Goal: Task Accomplishment & Management: Use online tool/utility

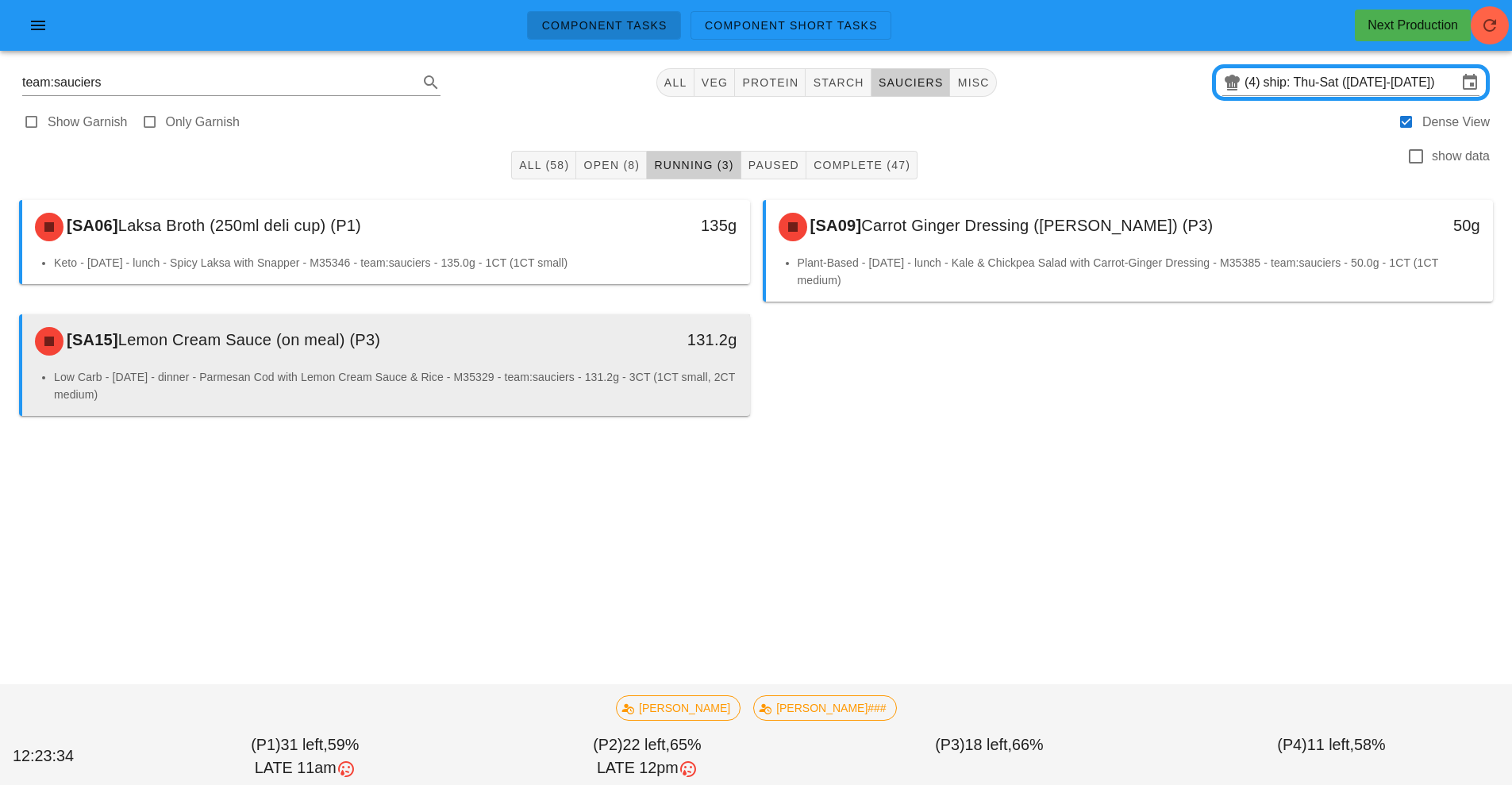
click at [649, 354] on div "131.2g" at bounding box center [656, 342] width 181 height 47
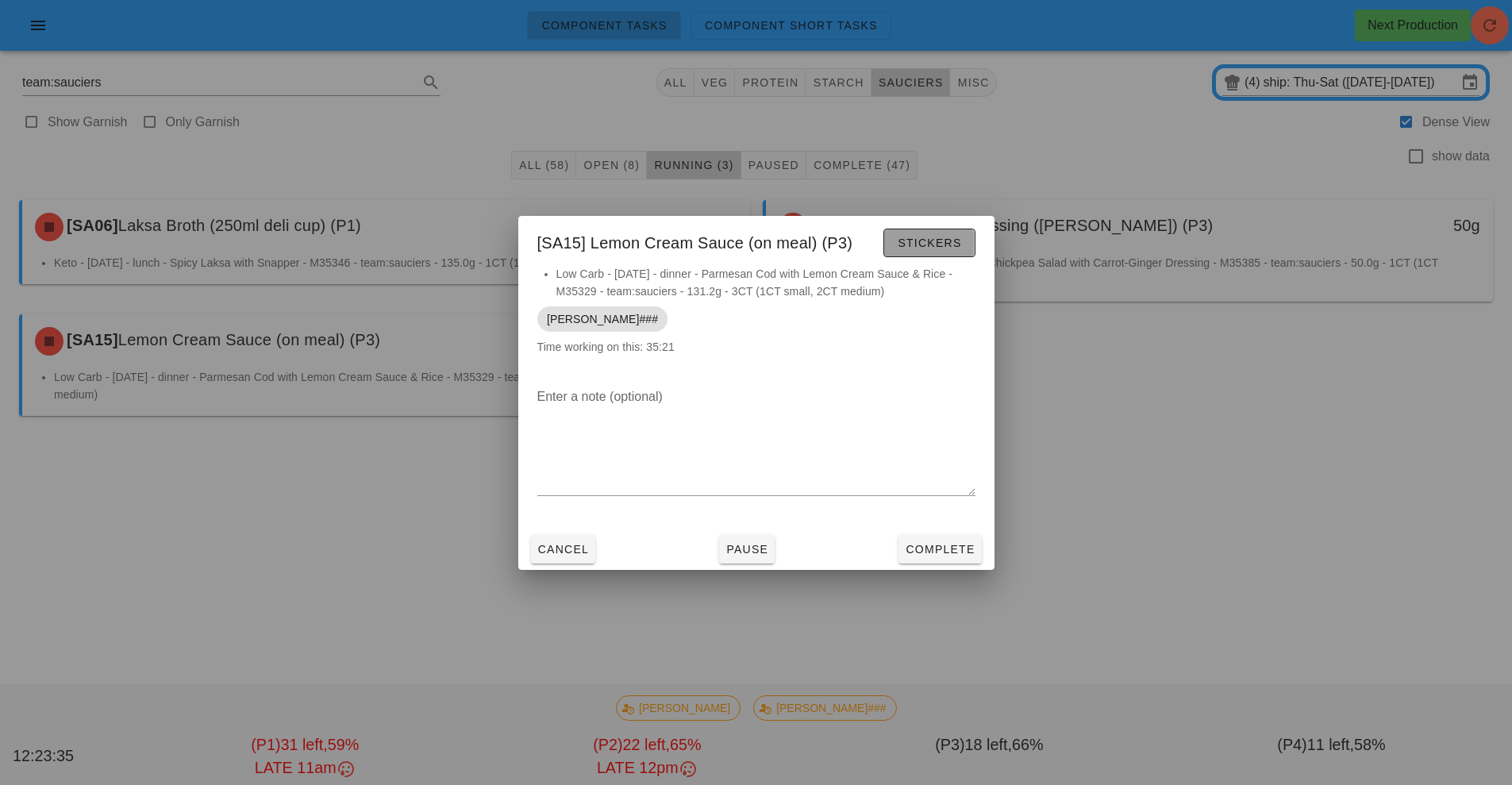
click at [924, 241] on span "Stickers" at bounding box center [929, 242] width 64 height 13
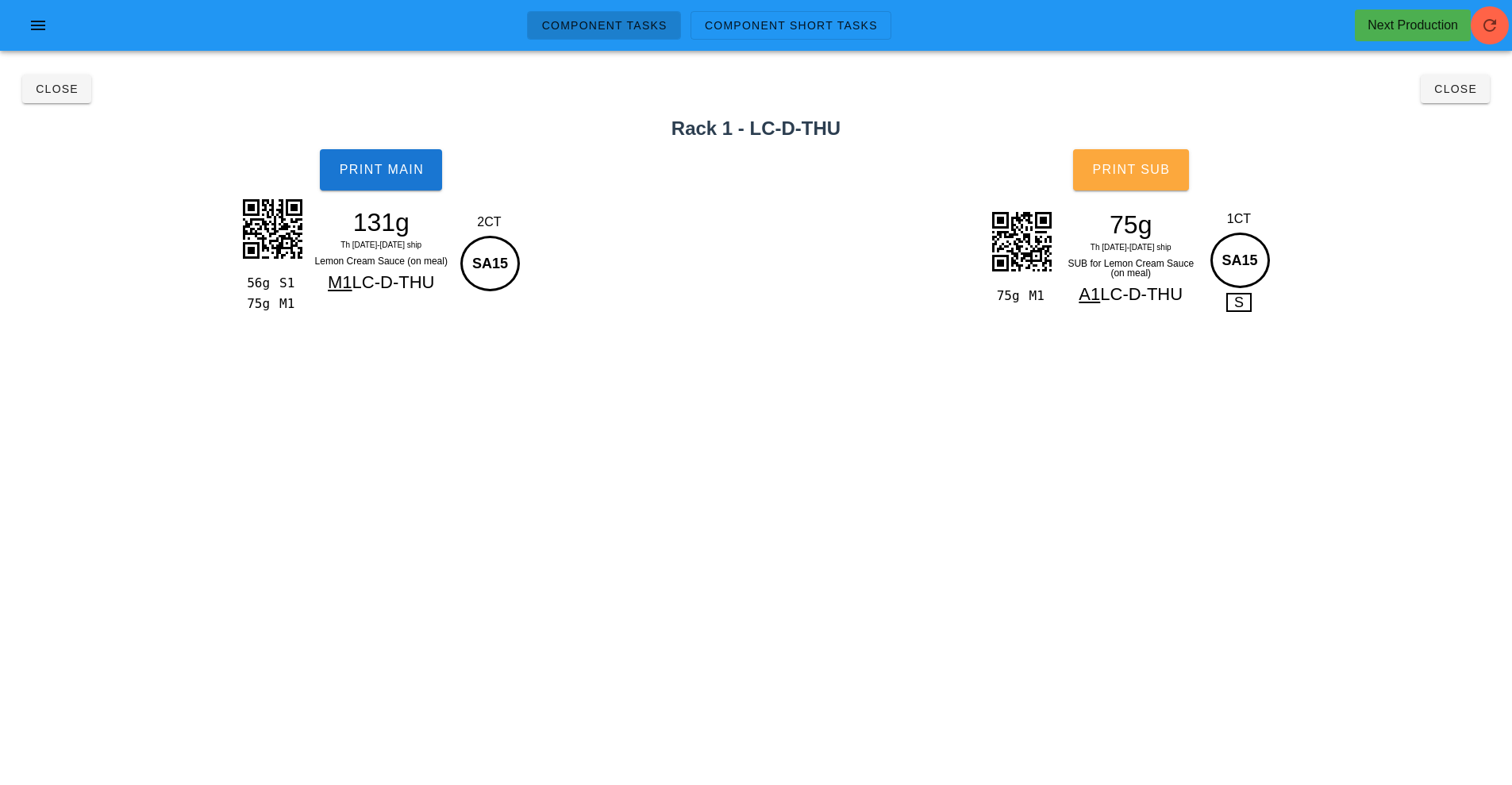
click at [1139, 169] on span "Print Sub" at bounding box center [1130, 170] width 79 height 14
click at [383, 181] on button "Print Main" at bounding box center [381, 170] width 122 height 42
click at [53, 90] on span "Close" at bounding box center [56, 88] width 43 height 13
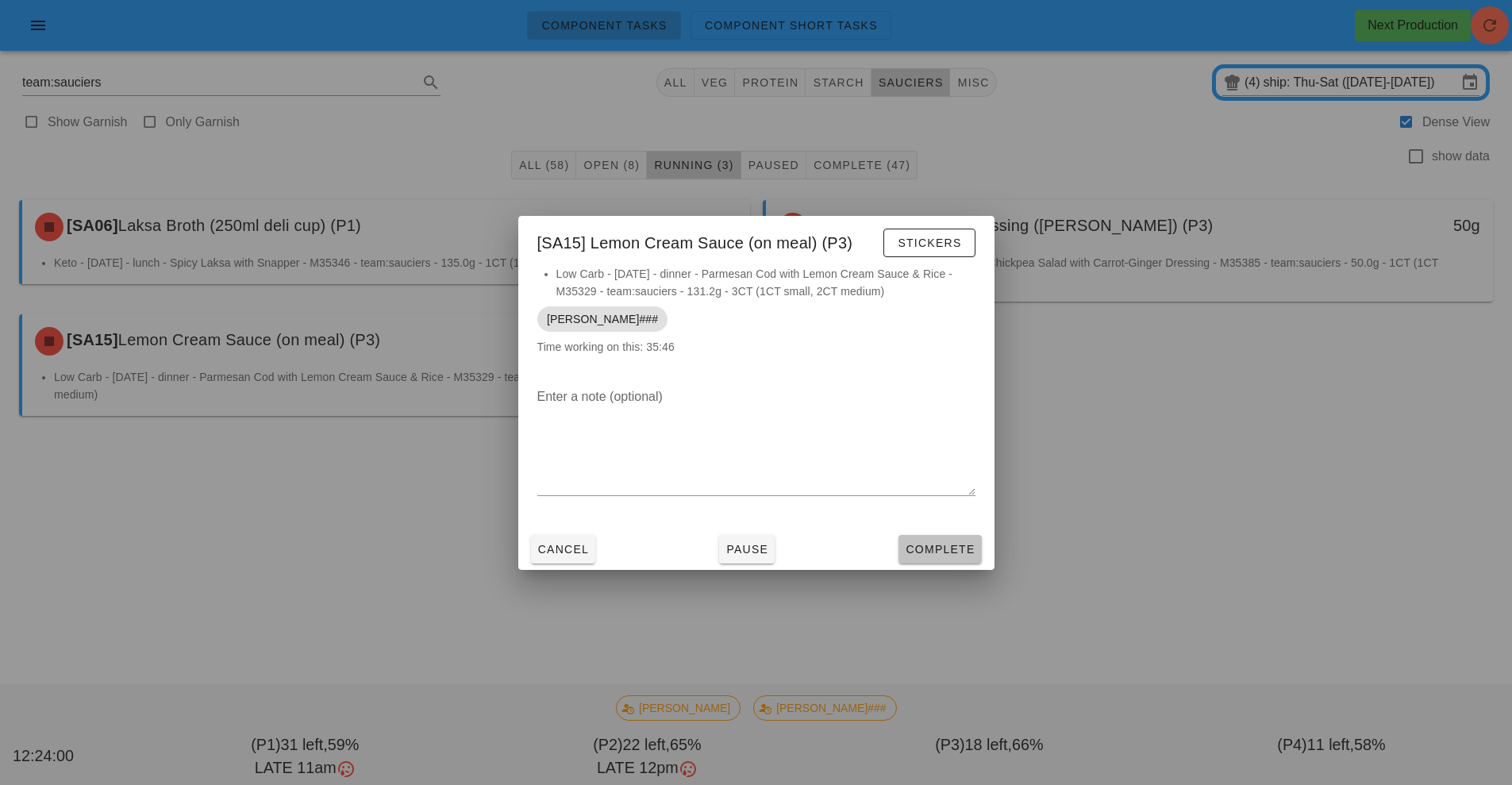
click at [931, 550] on span "Complete" at bounding box center [939, 548] width 69 height 13
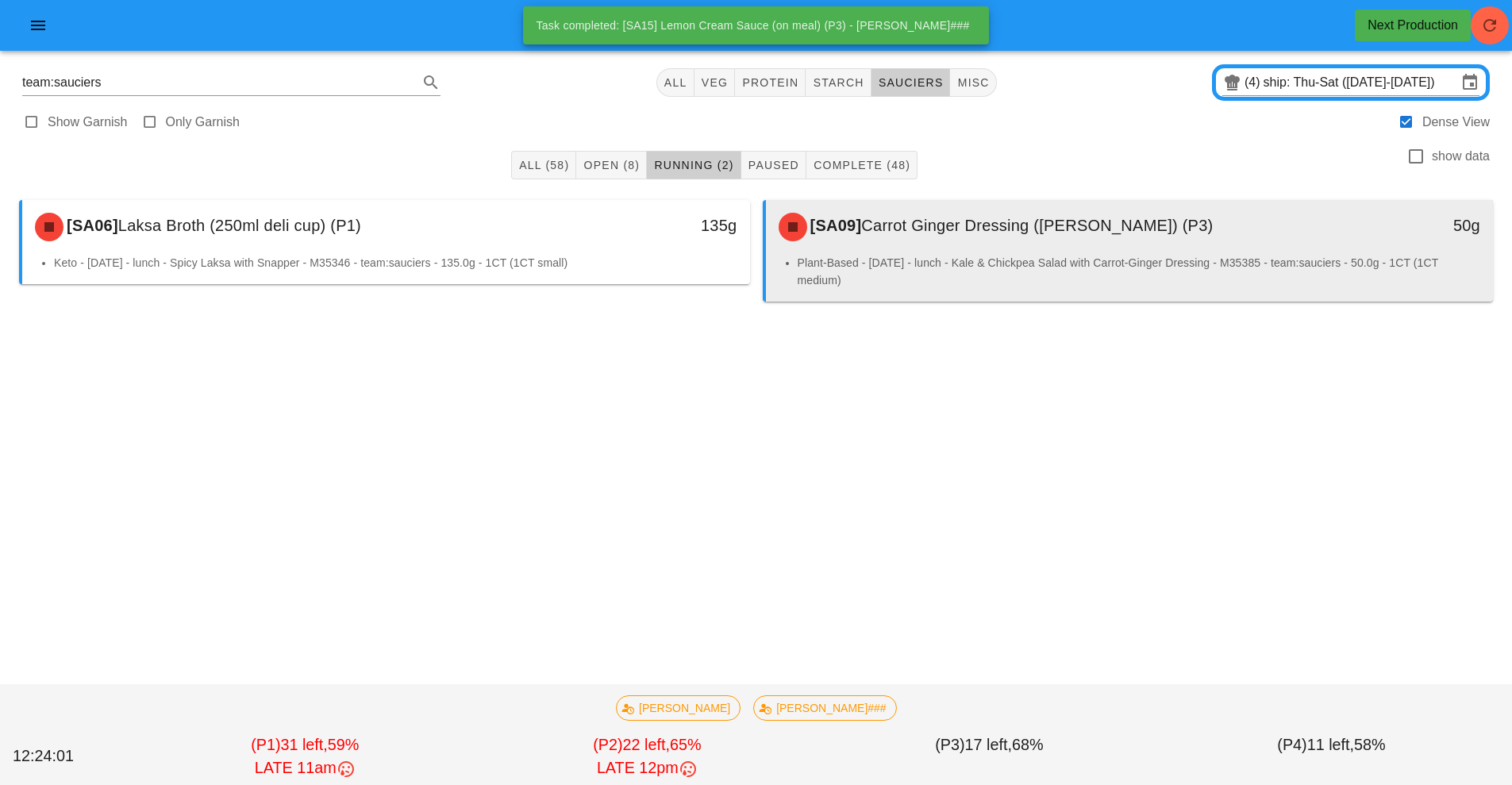
click at [907, 253] on div "[SA09] Carrot Ginger Dressing (ramekin) (P3) 50g" at bounding box center [1129, 227] width 728 height 54
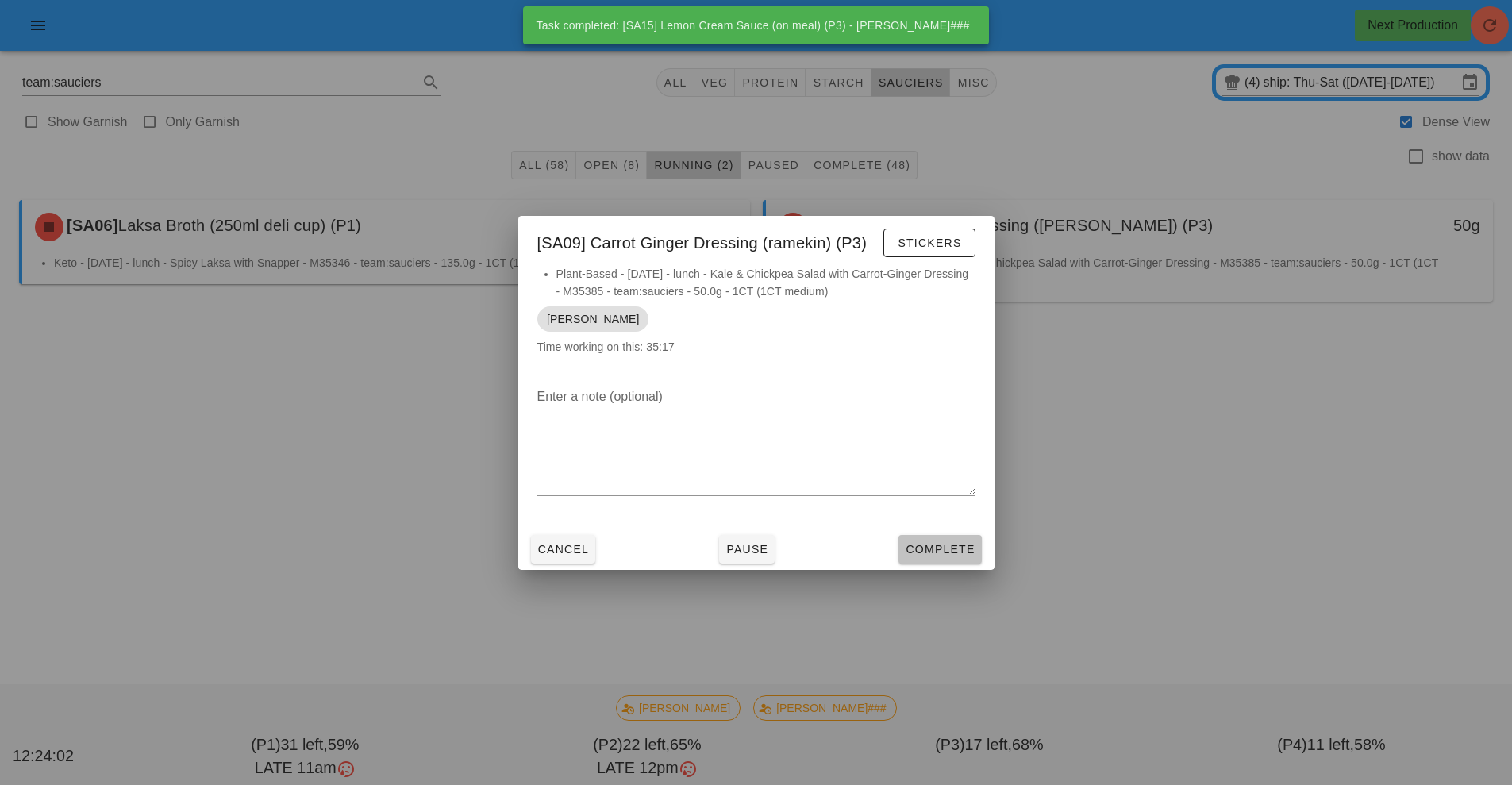
click at [963, 543] on span "Complete" at bounding box center [939, 548] width 69 height 13
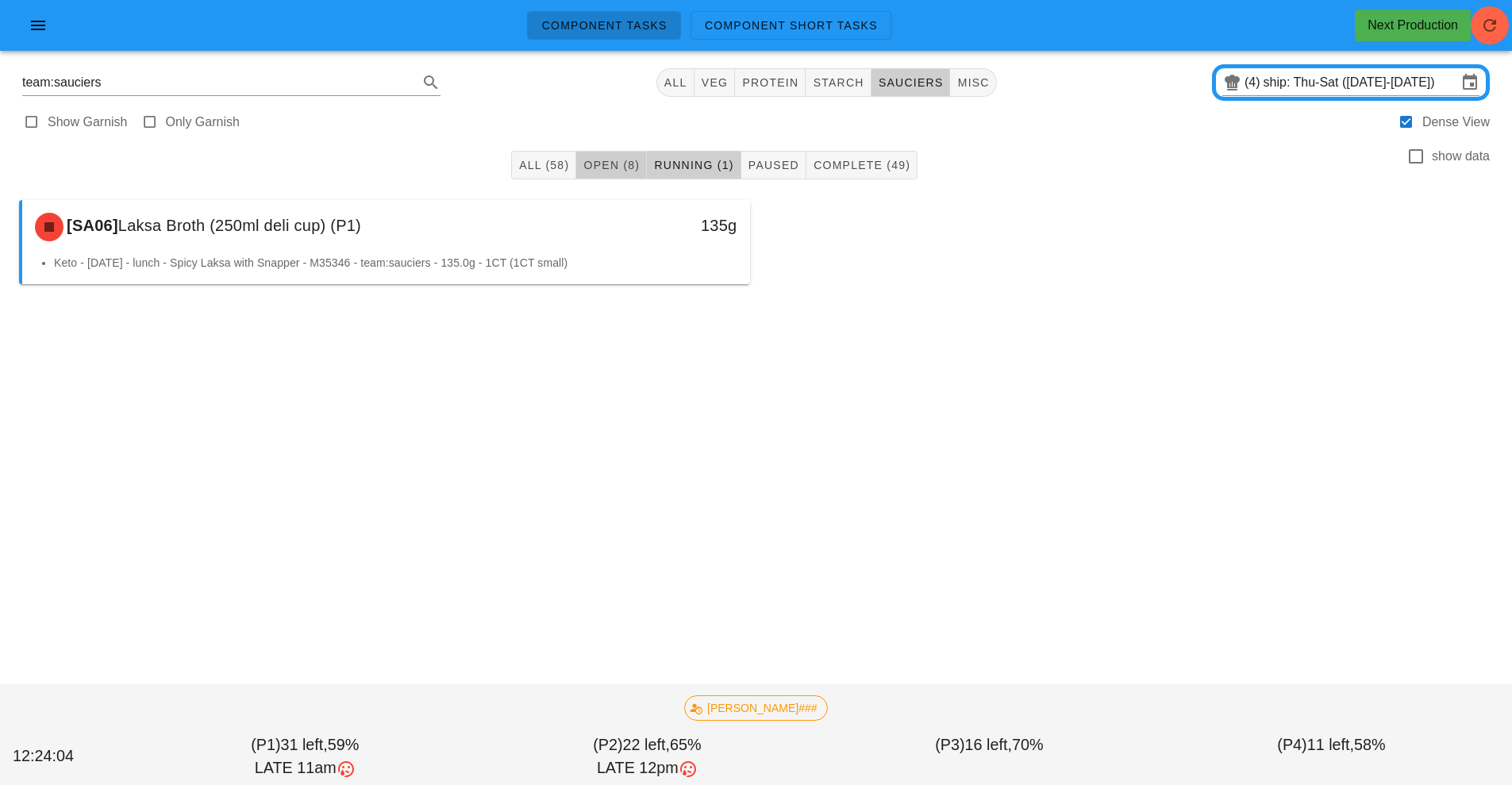
click at [612, 168] on span "Open (8)" at bounding box center [610, 164] width 57 height 13
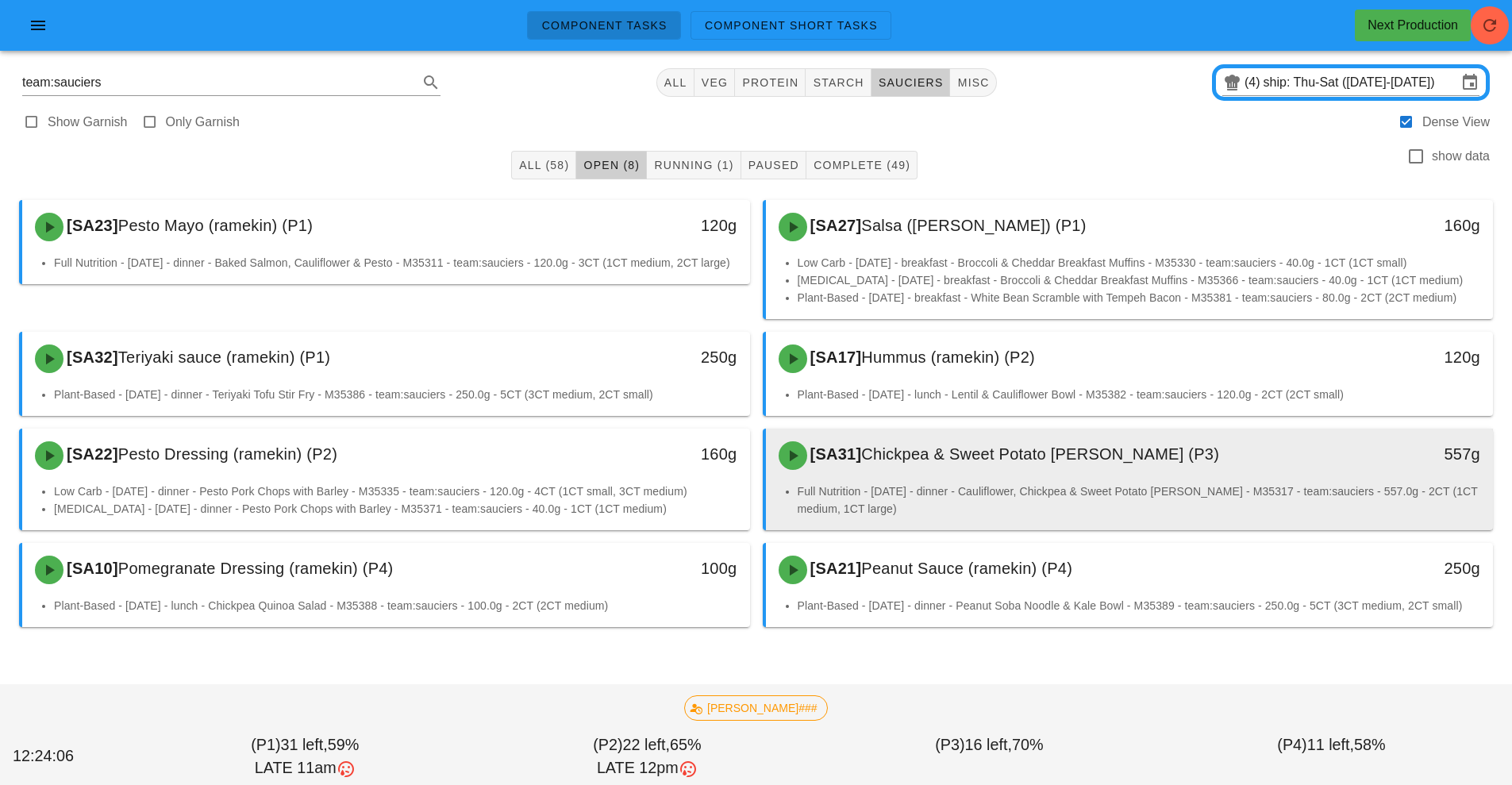
click at [937, 454] on span "Chickpea & Sweet Potato [PERSON_NAME] (P3)" at bounding box center [1040, 454] width 358 height 18
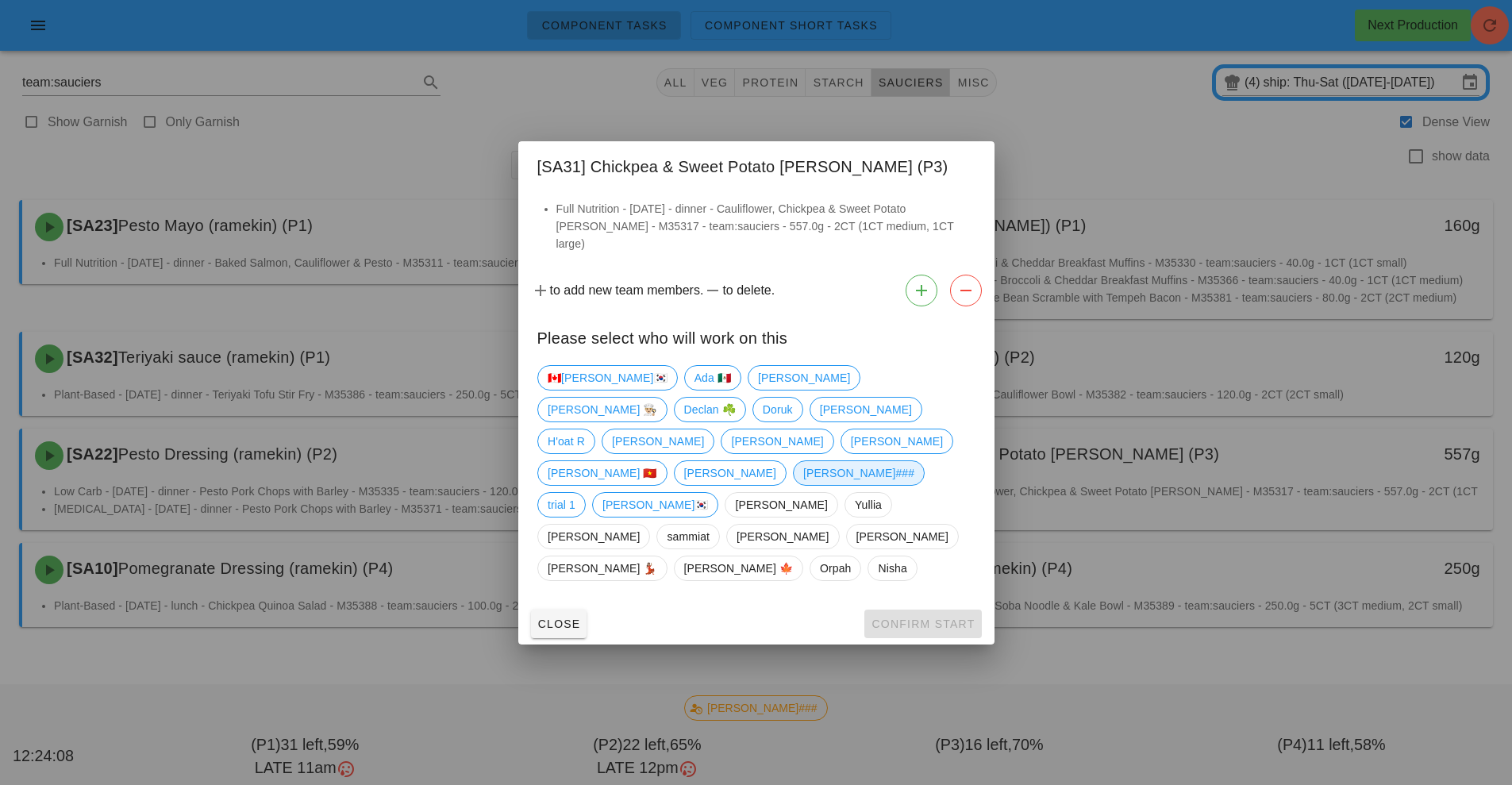
click at [803, 465] on span "[PERSON_NAME]###" at bounding box center [858, 473] width 111 height 24
click at [918, 617] on span "Confirm Start" at bounding box center [922, 623] width 104 height 13
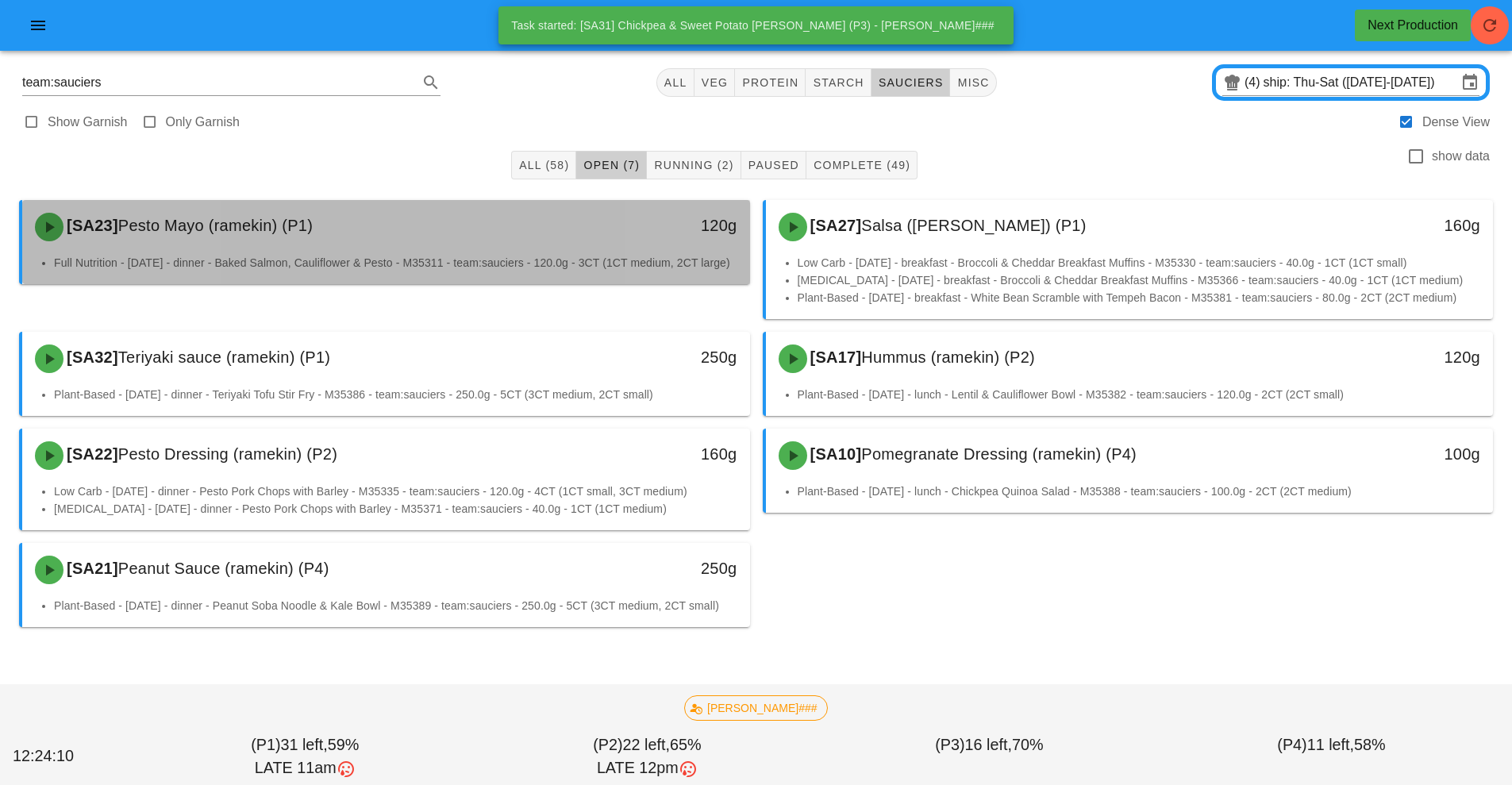
click at [574, 256] on li "Full Nutrition - [DATE] - dinner - Baked Salmon, Cauliflower & Pesto - M35311 -…" at bounding box center [396, 263] width 683 height 18
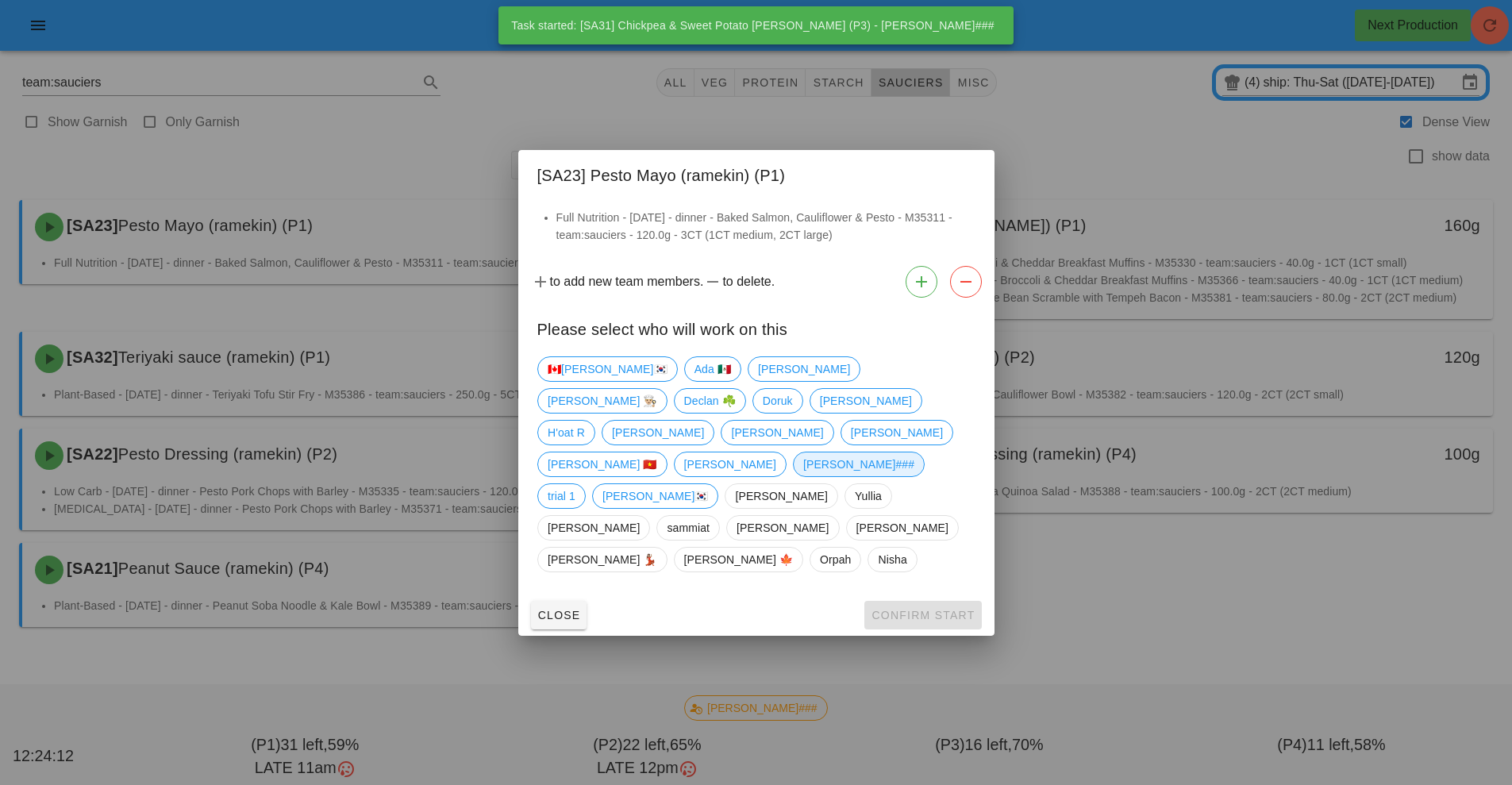
click at [803, 476] on span "[PERSON_NAME]###" at bounding box center [858, 465] width 111 height 24
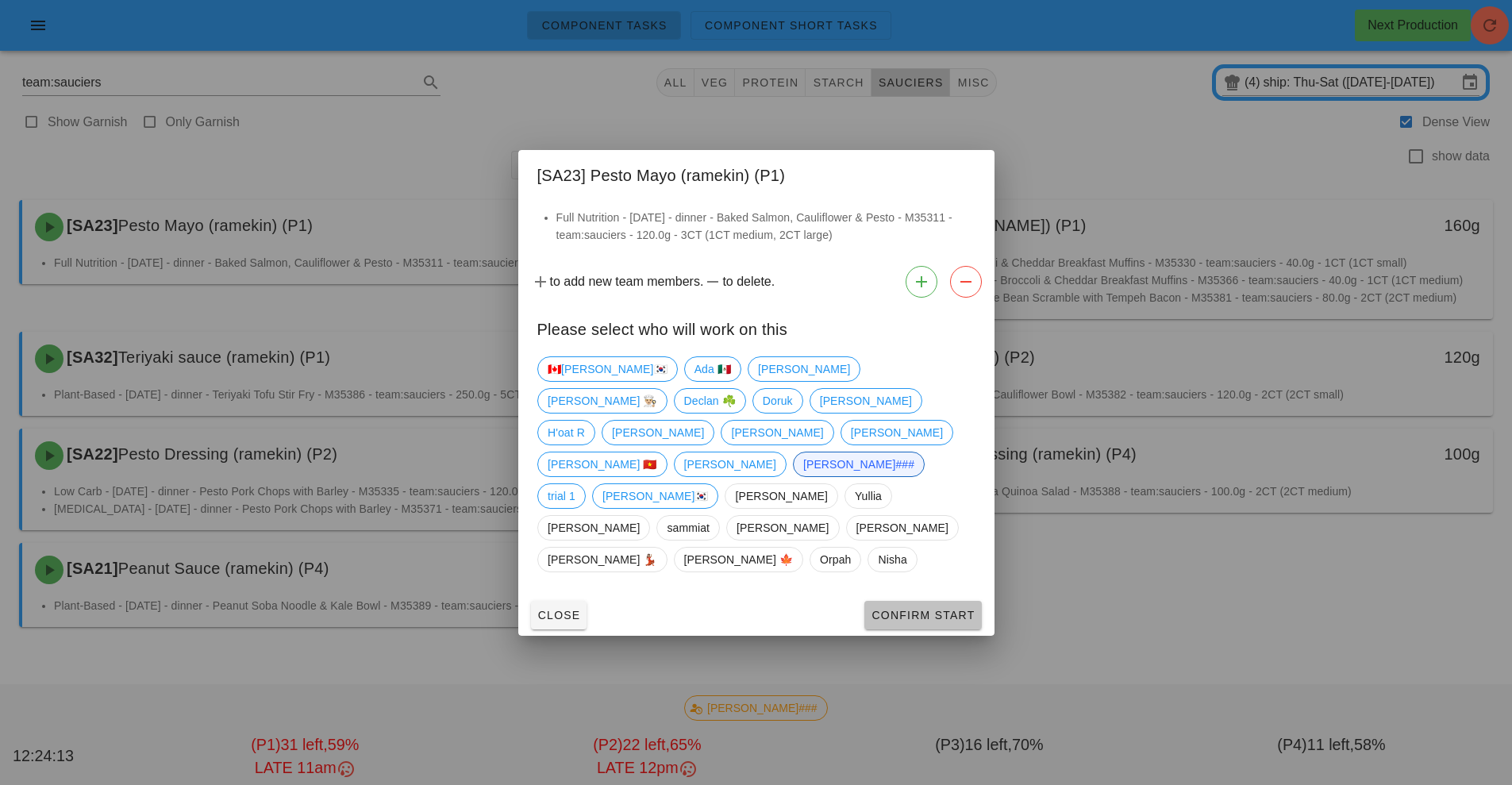
click at [915, 609] on span "Confirm Start" at bounding box center [922, 615] width 104 height 13
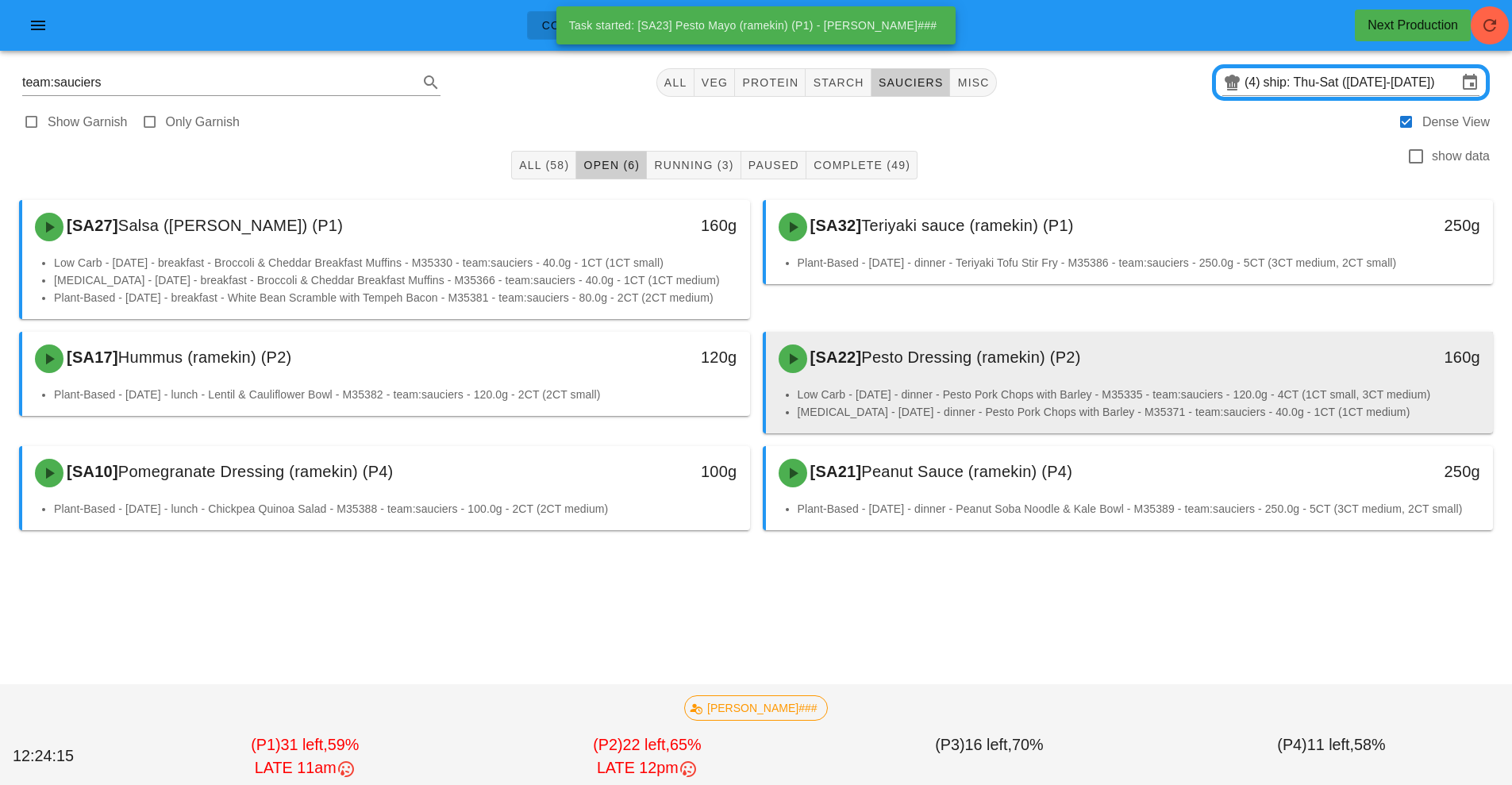
click at [935, 398] on li "Low Carb - [DATE] - dinner - Pesto Pork Chops with Barley - M35335 - team:sauci…" at bounding box center [1139, 394] width 683 height 18
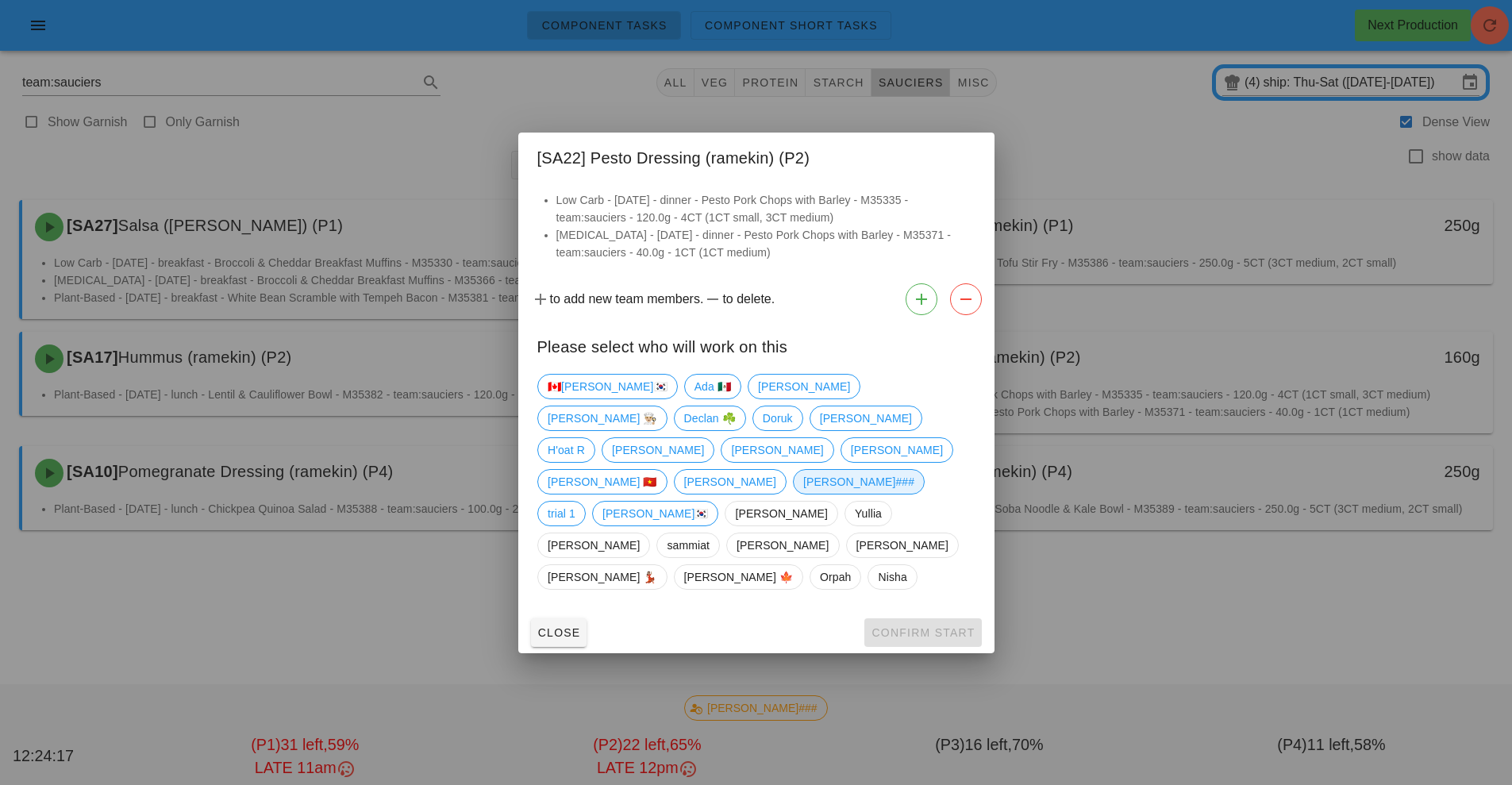
click at [803, 485] on span "[PERSON_NAME]###" at bounding box center [858, 482] width 111 height 24
click at [914, 626] on span "Confirm Start" at bounding box center [922, 632] width 104 height 13
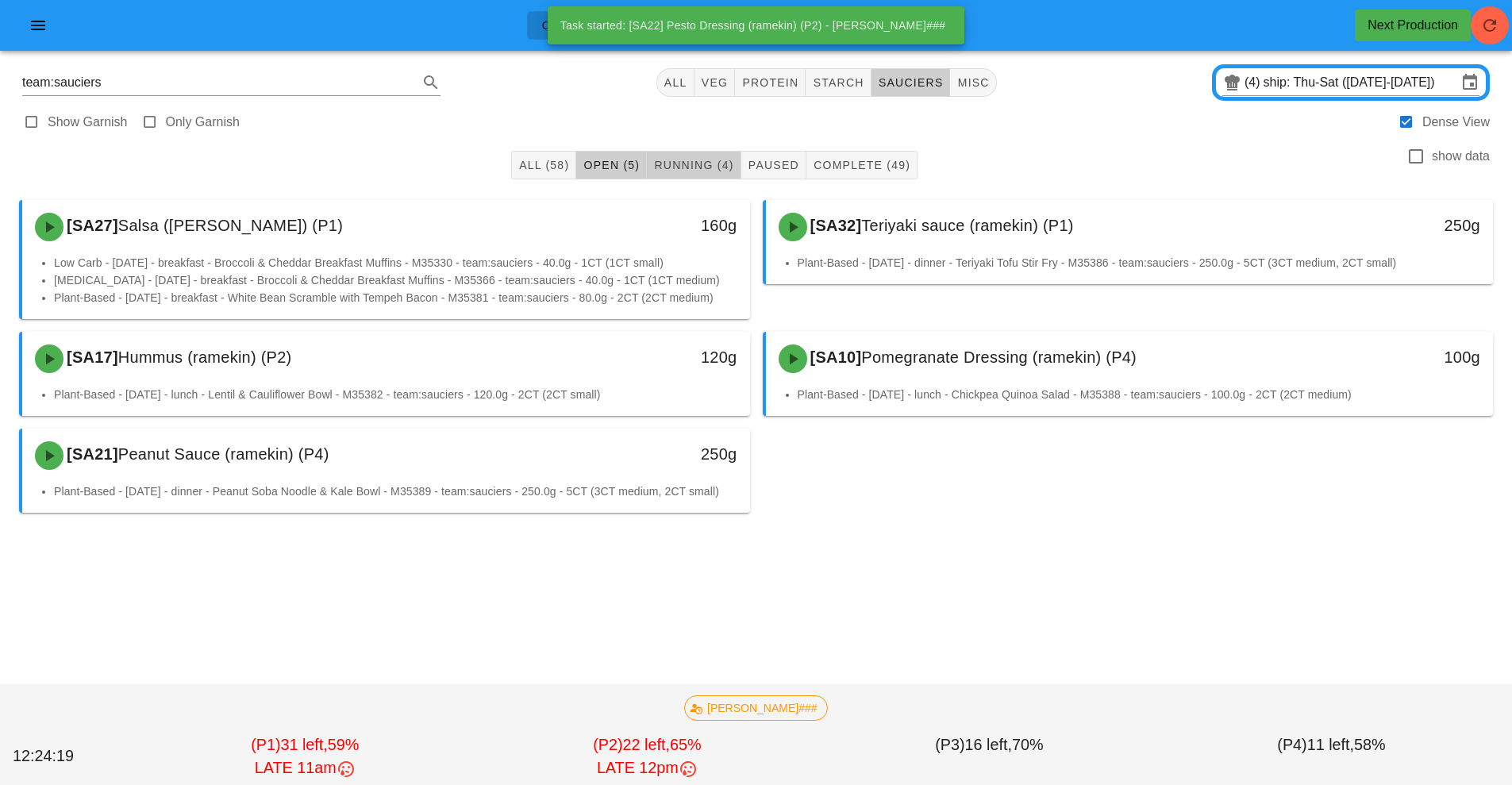
click at [705, 170] on span "Running (4)" at bounding box center [693, 164] width 81 height 13
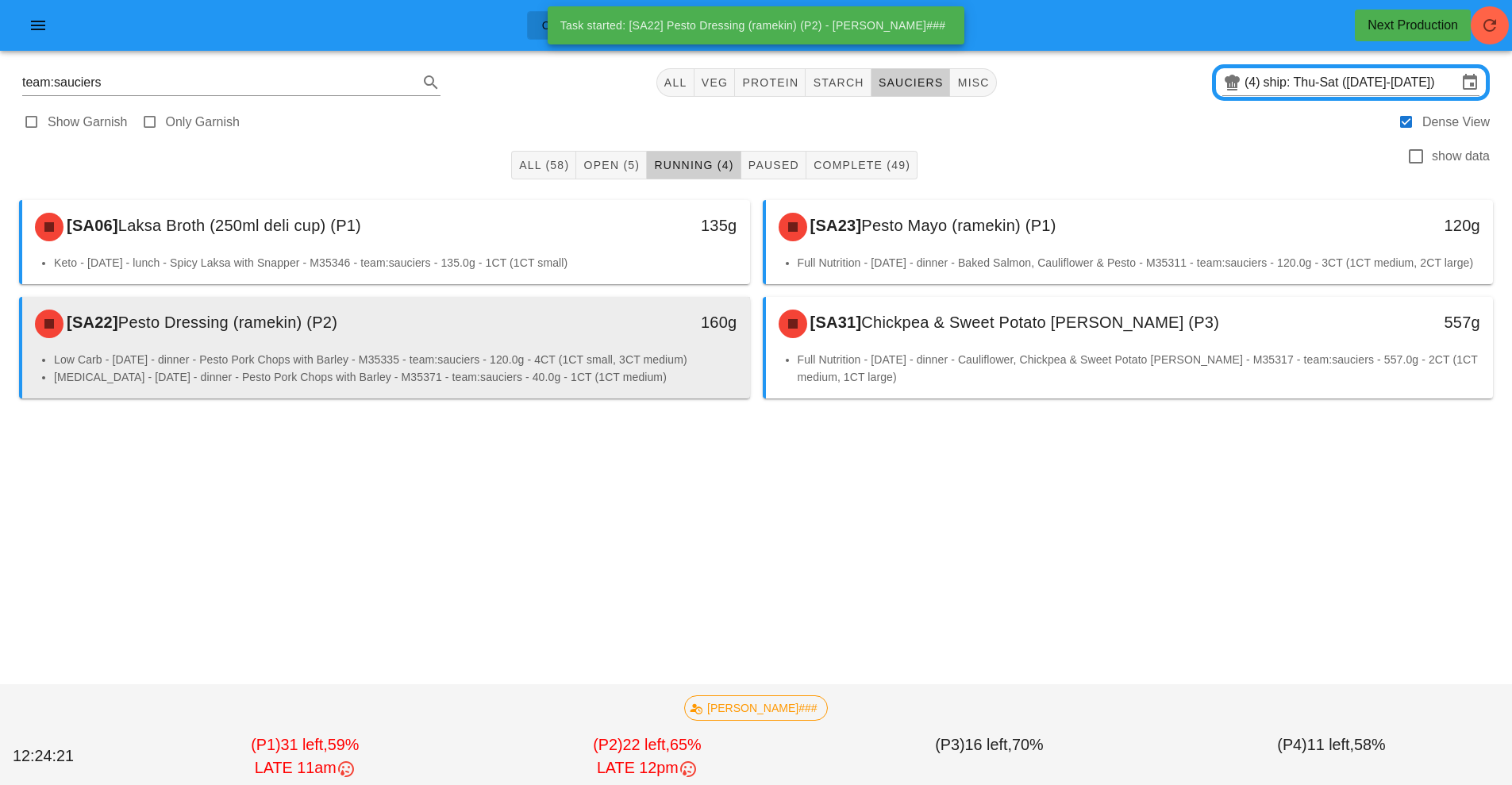
click at [593, 386] on li "[MEDICAL_DATA] - [DATE] - dinner - Pesto Pork Chops with Barley - M35371 - team…" at bounding box center [396, 376] width 683 height 18
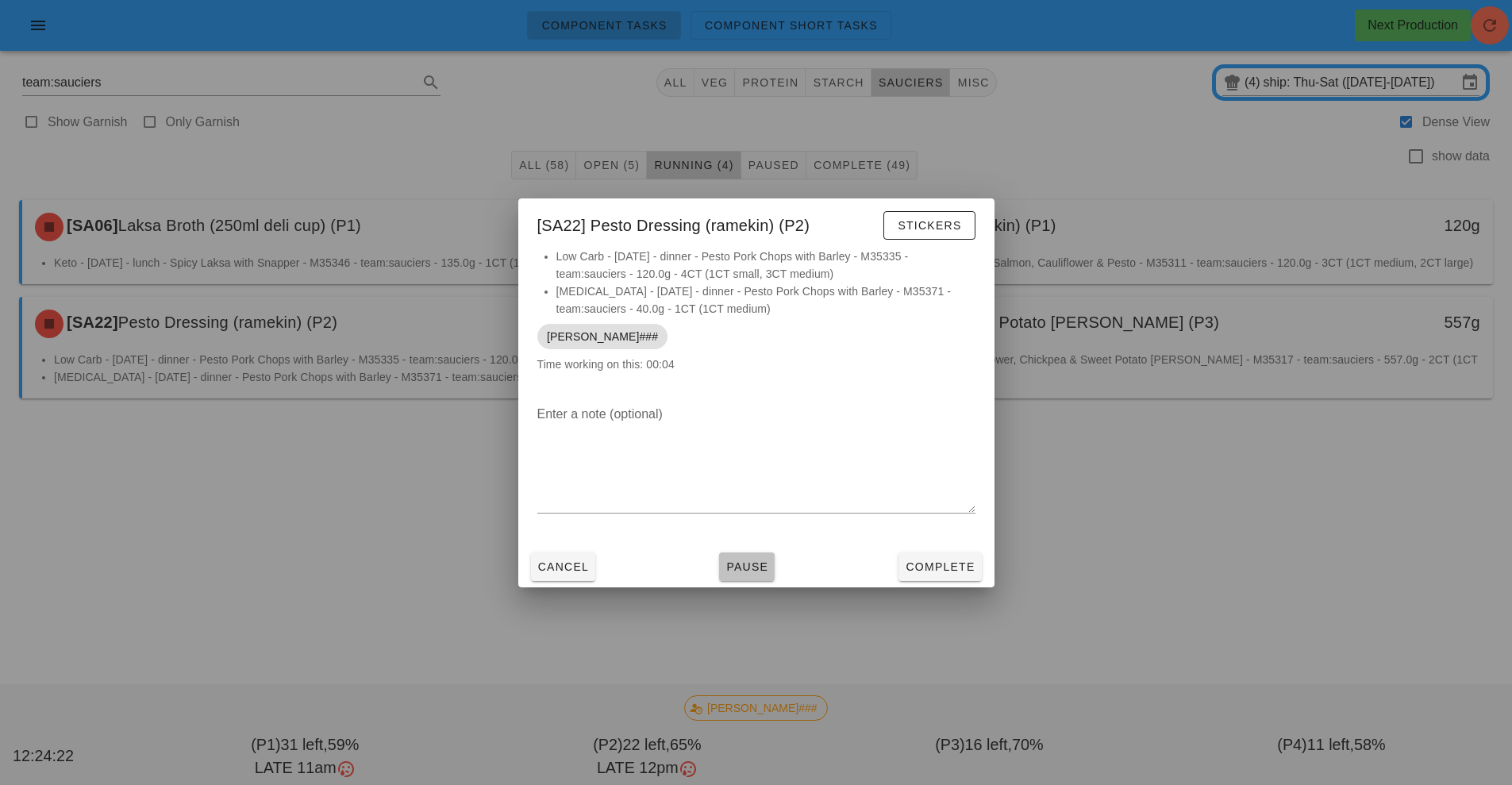
click at [742, 570] on span "Pause" at bounding box center [747, 566] width 43 height 13
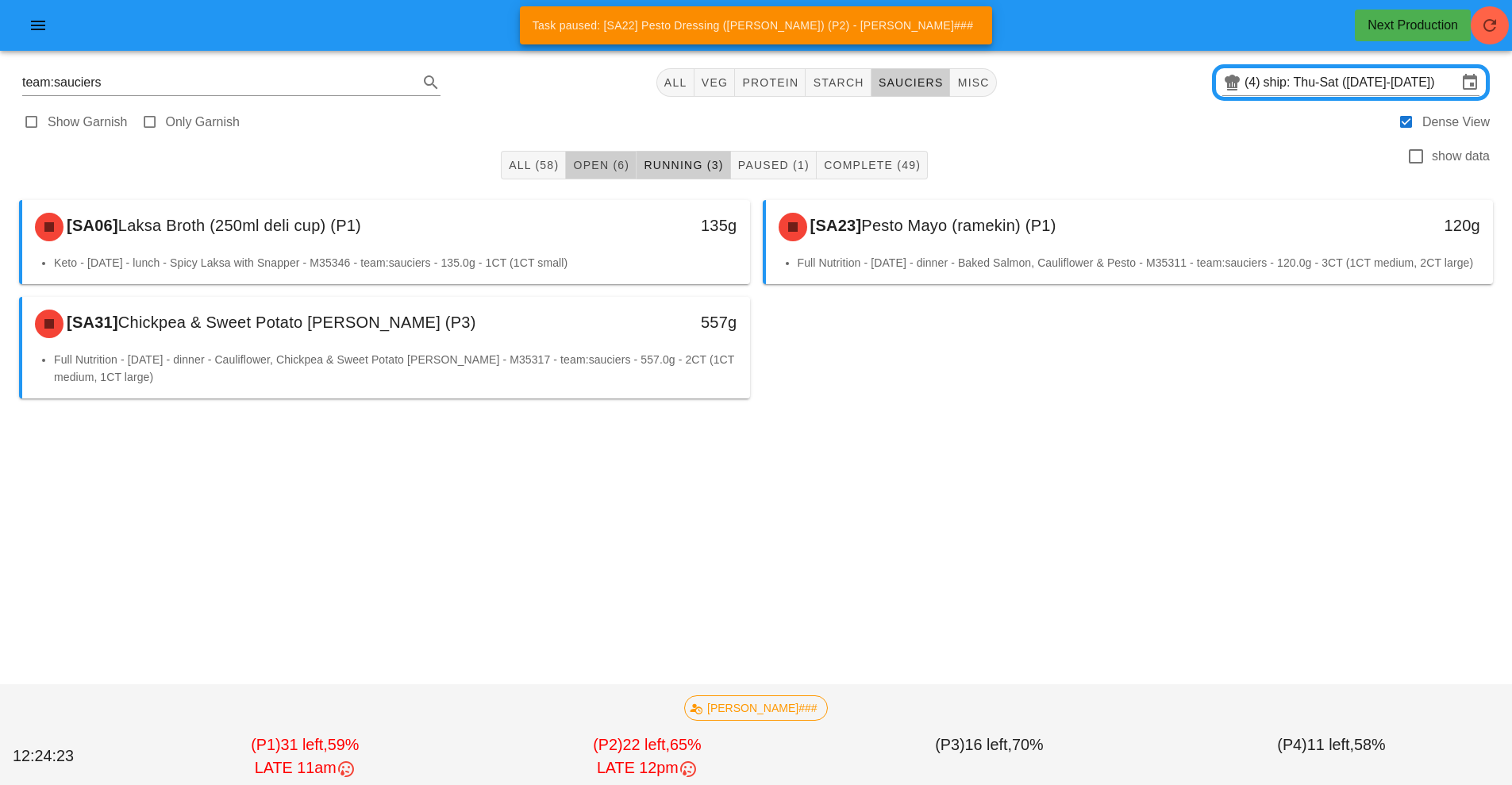
click at [610, 168] on span "Open (6)" at bounding box center [600, 164] width 57 height 13
